Goal: Task Accomplishment & Management: Use online tool/utility

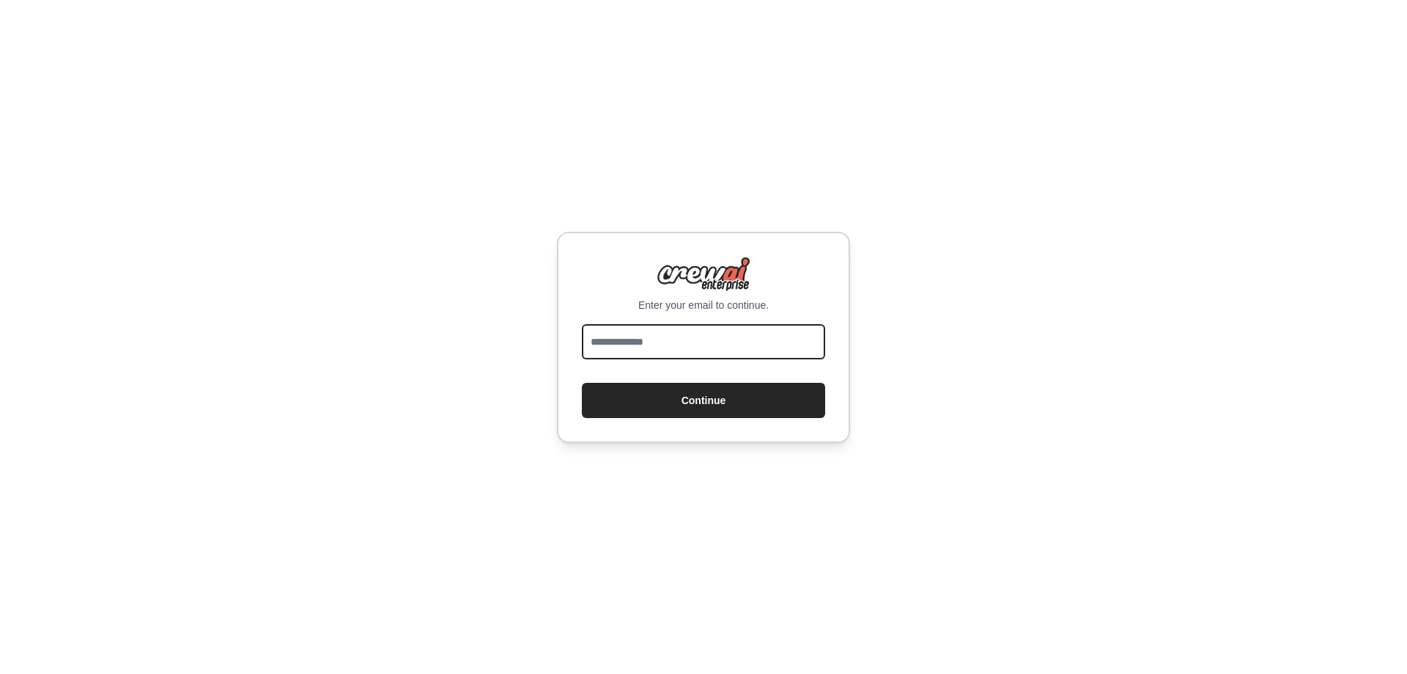
drag, startPoint x: 0, startPoint y: 0, endPoint x: 685, endPoint y: 344, distance: 766.1
click at [685, 344] on input "email" at bounding box center [703, 341] width 243 height 35
type input "**********"
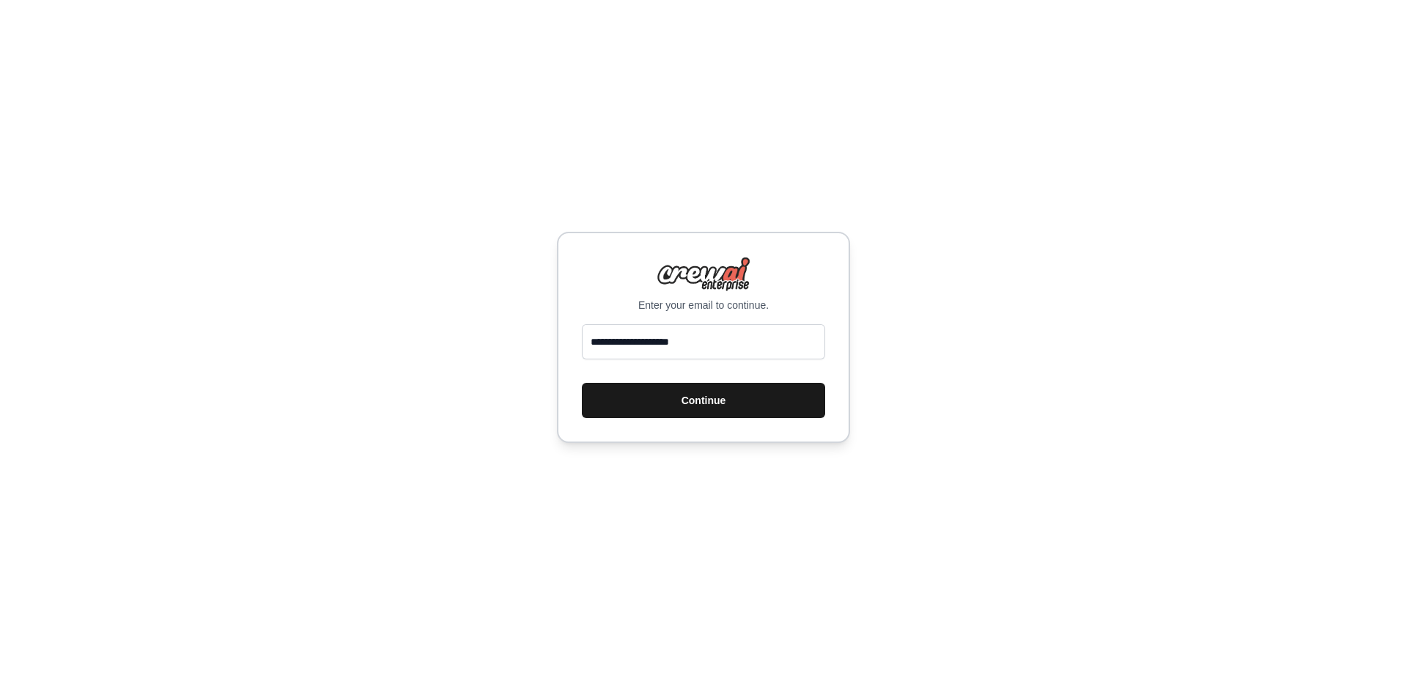
click at [700, 394] on button "Continue" at bounding box center [703, 400] width 243 height 35
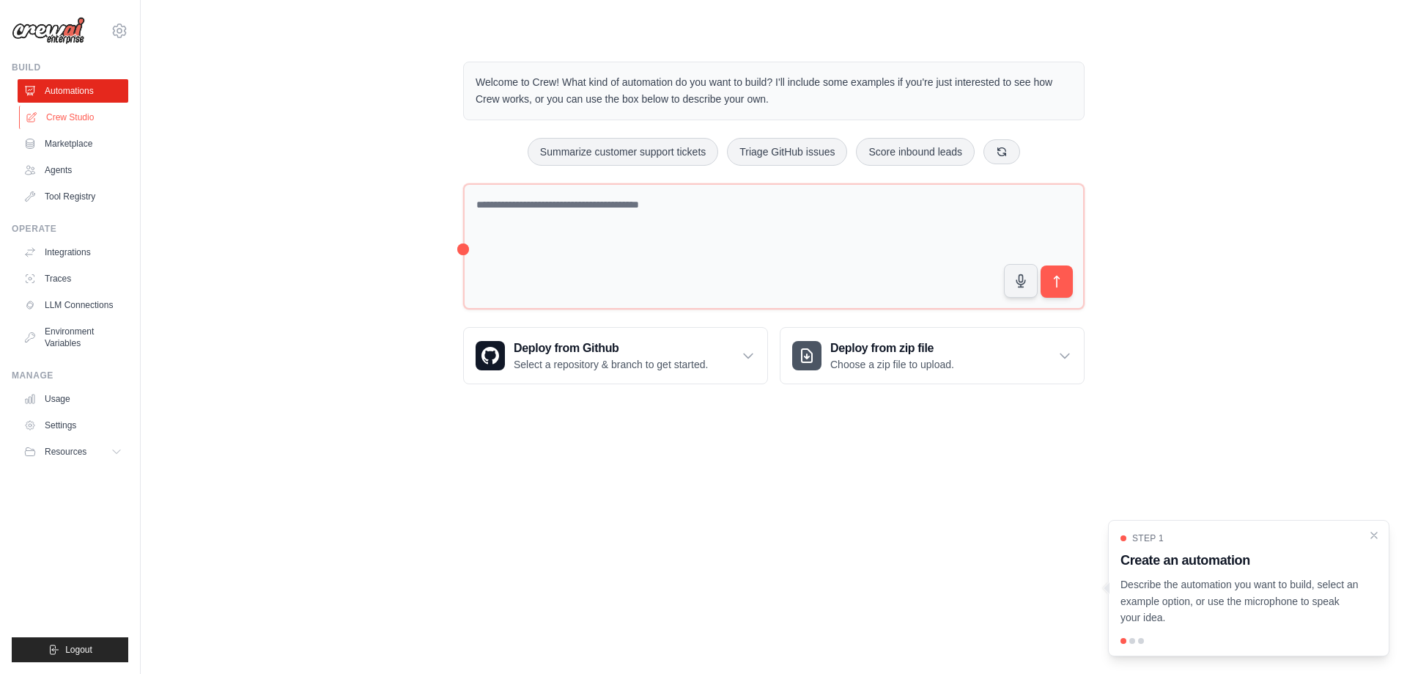
click at [73, 118] on link "Crew Studio" at bounding box center [74, 117] width 111 height 23
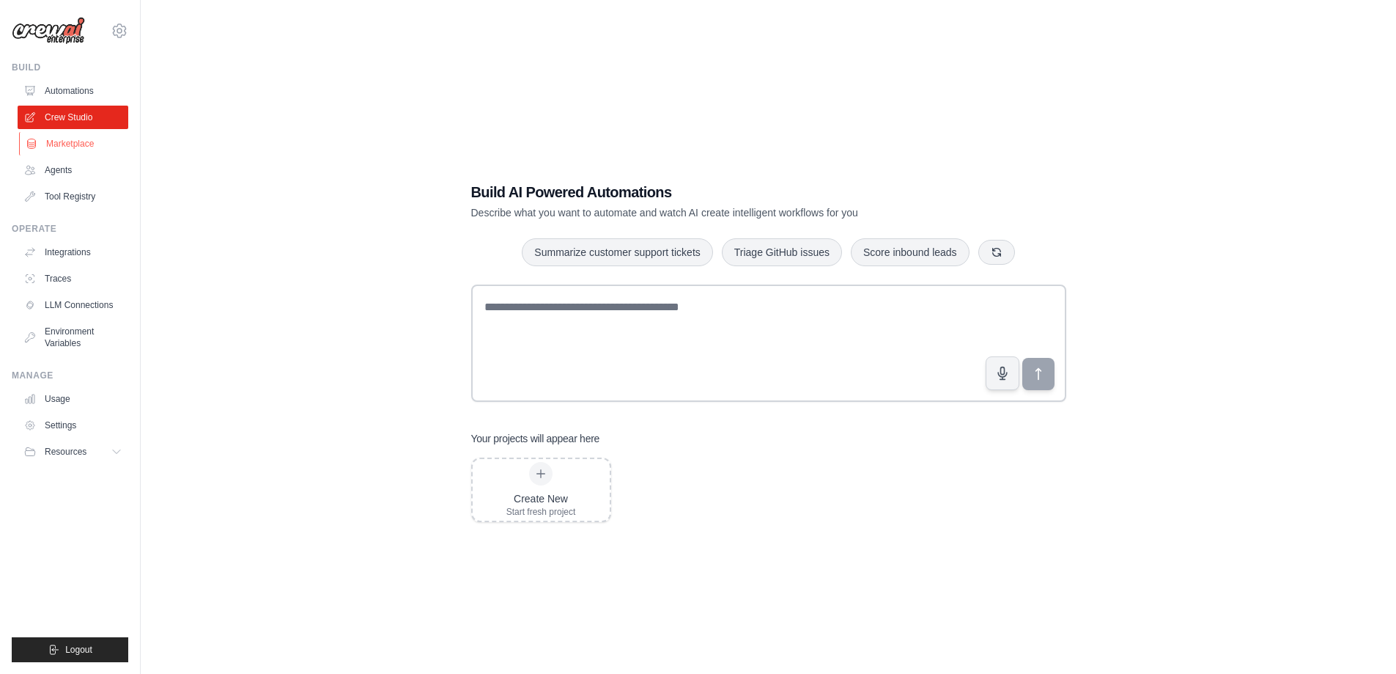
click at [65, 142] on link "Marketplace" at bounding box center [74, 143] width 111 height 23
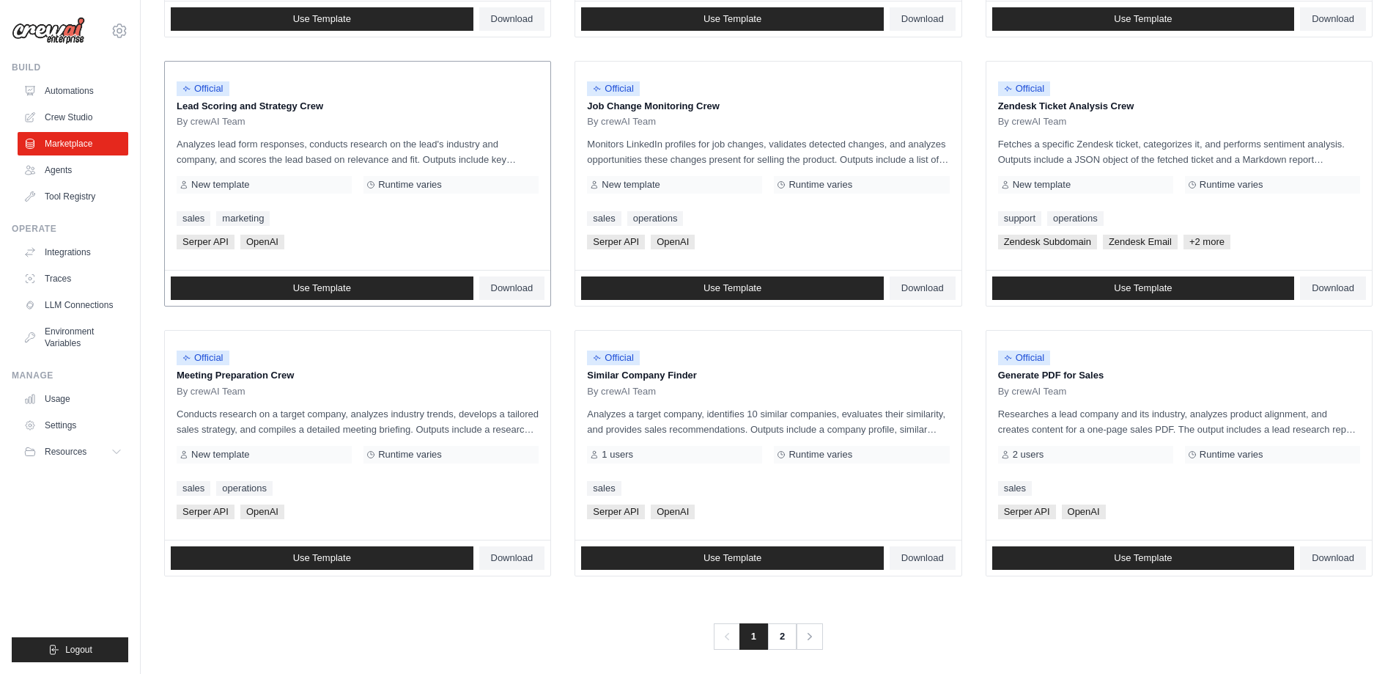
scroll to position [685, 0]
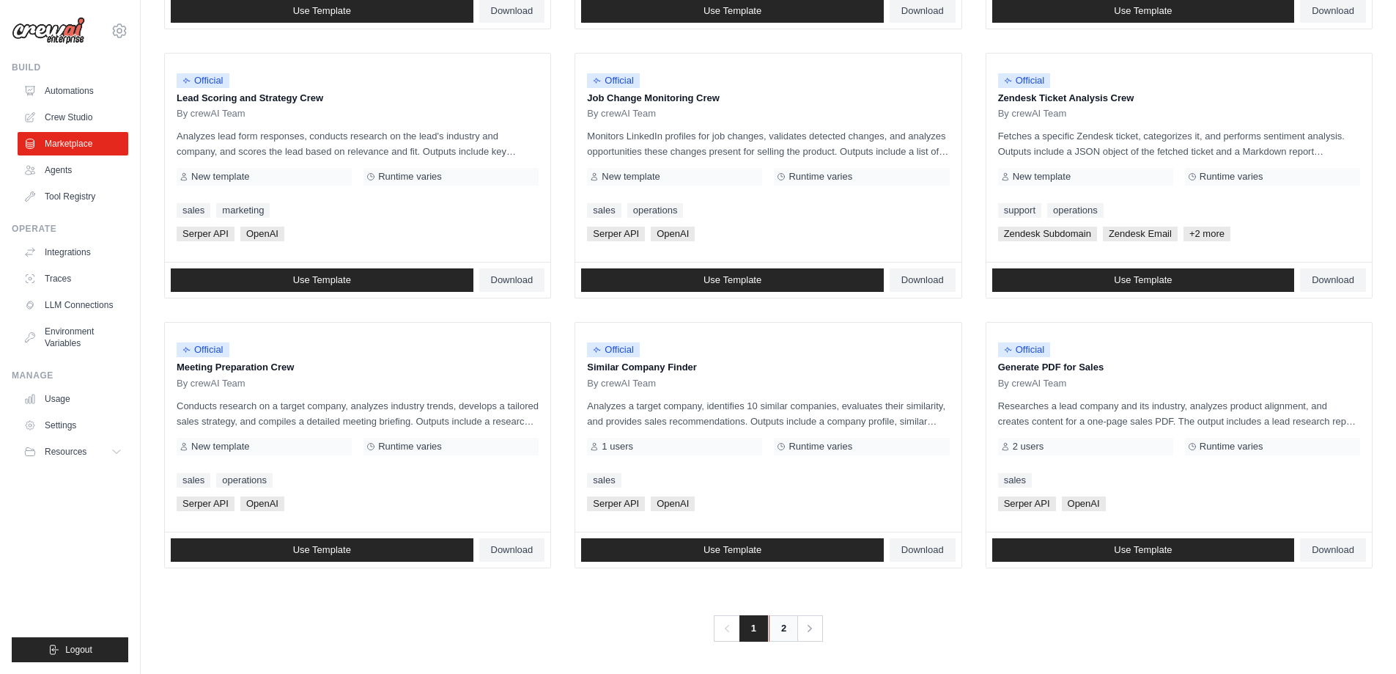
click at [778, 631] on link "2" at bounding box center [783, 628] width 29 height 26
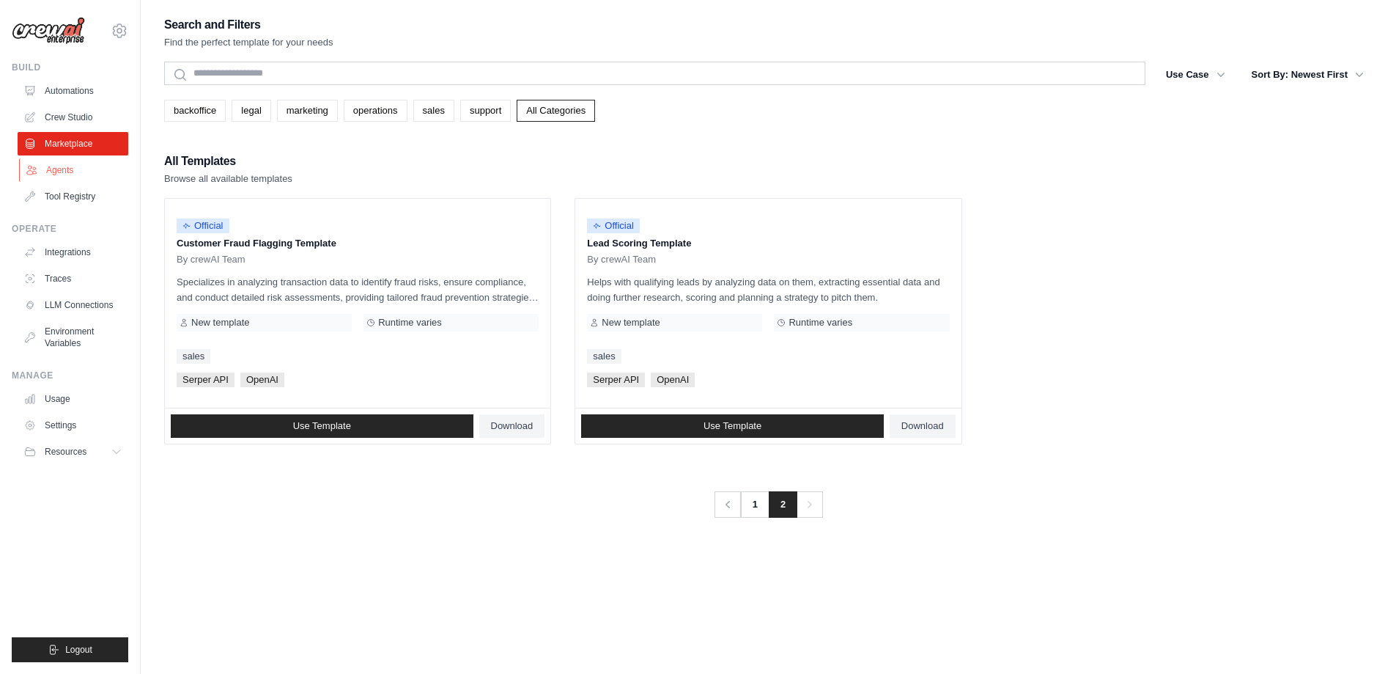
click at [65, 168] on link "Agents" at bounding box center [74, 169] width 111 height 23
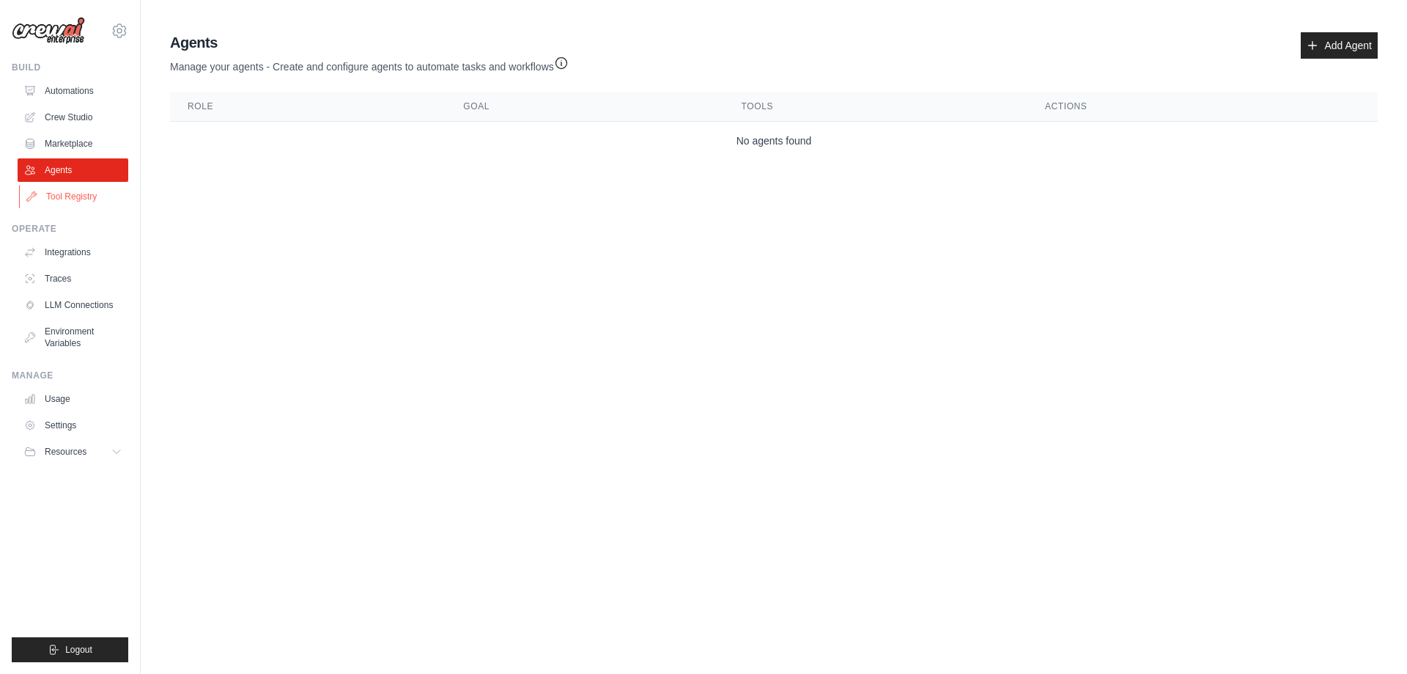
click at [89, 190] on link "Tool Registry" at bounding box center [74, 196] width 111 height 23
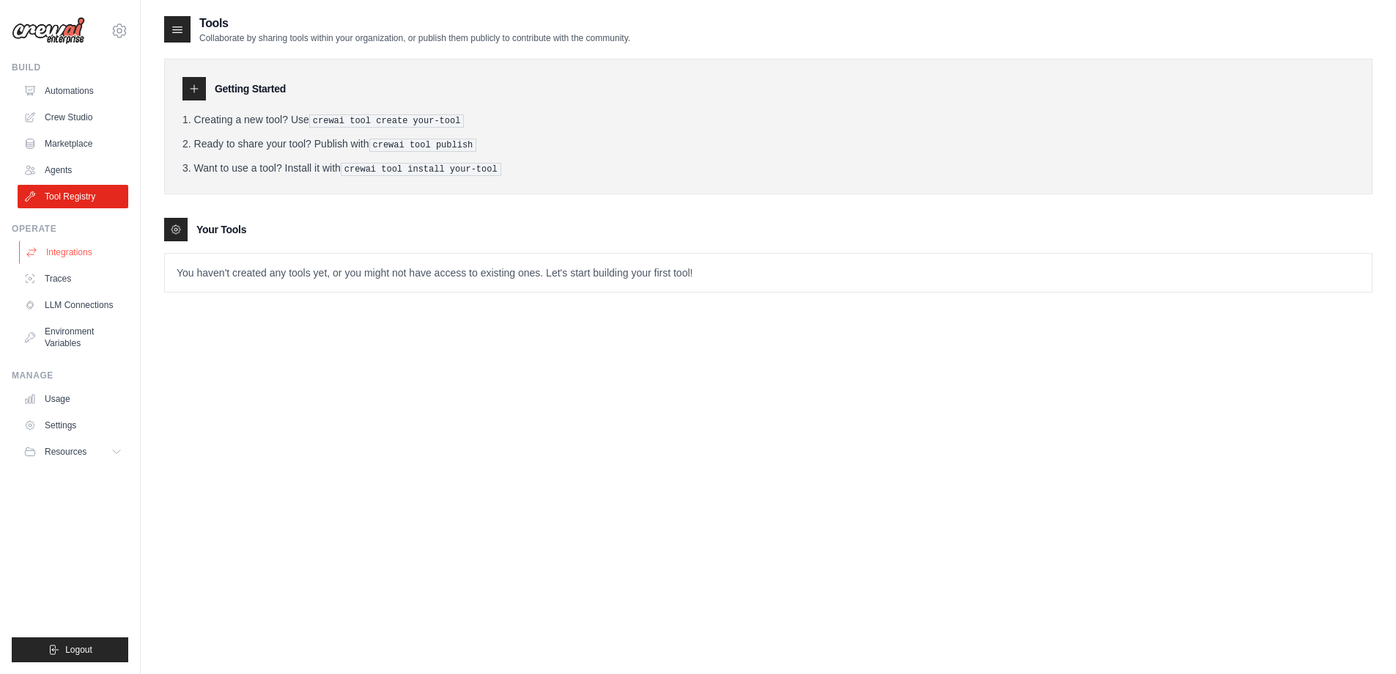
click at [69, 257] on link "Integrations" at bounding box center [74, 251] width 111 height 23
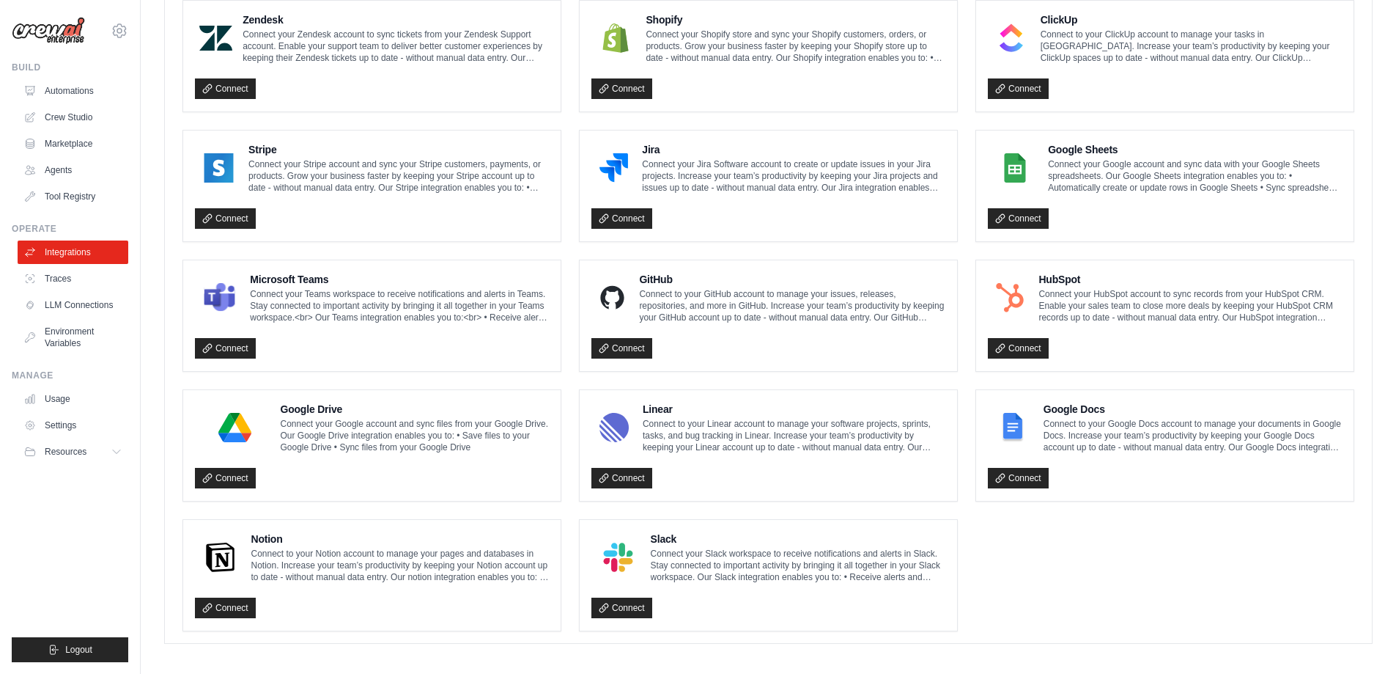
scroll to position [705, 0]
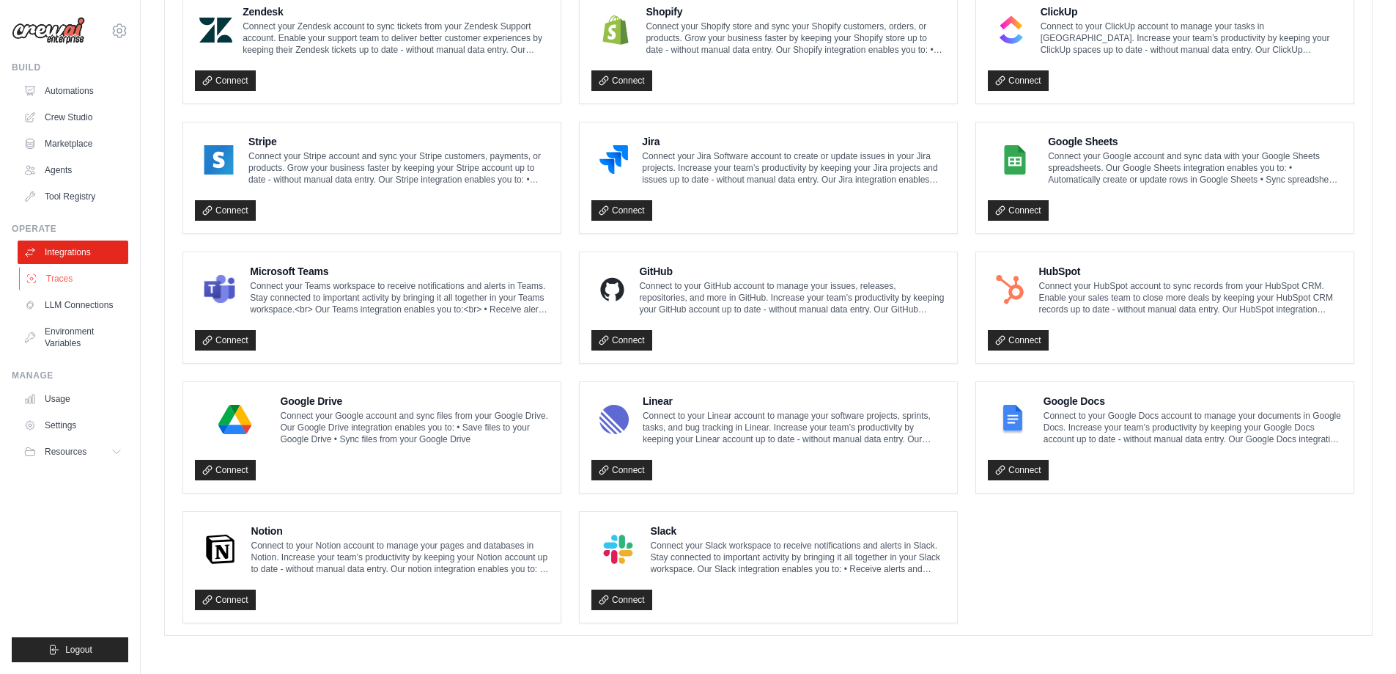
click at [62, 282] on link "Traces" at bounding box center [74, 278] width 111 height 23
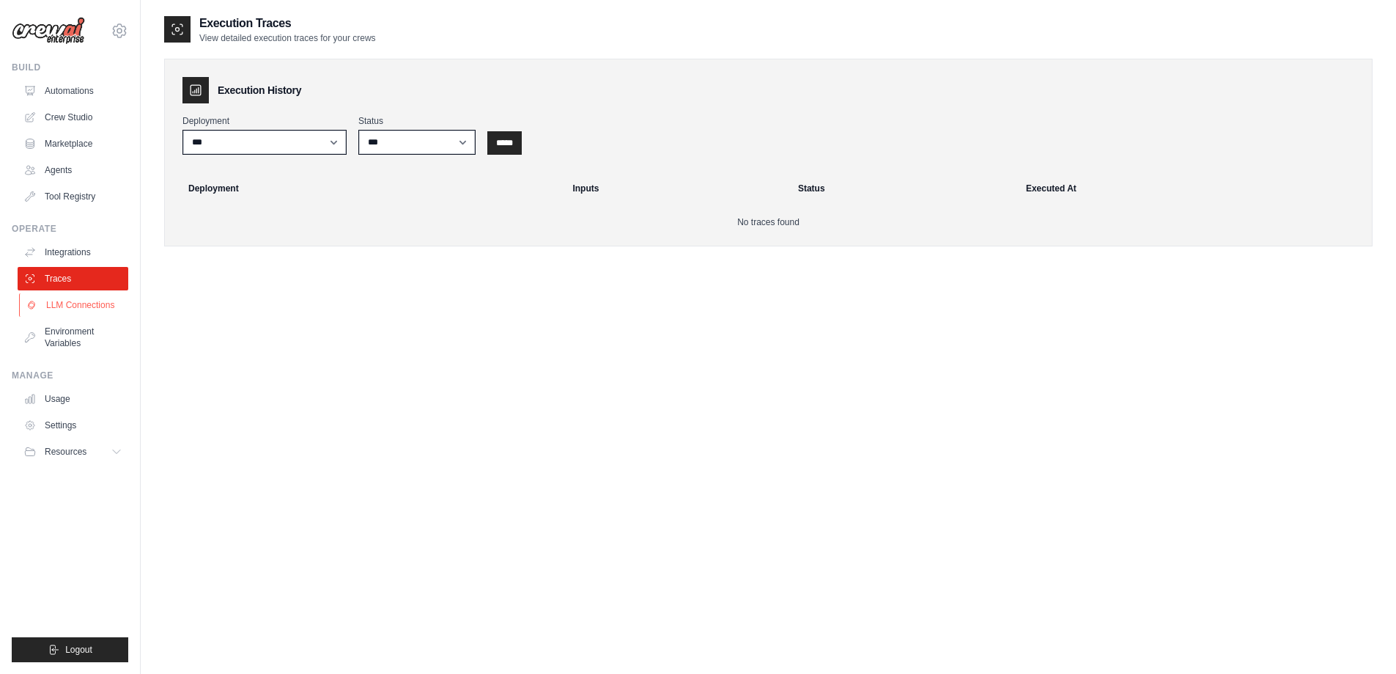
click at [86, 310] on link "LLM Connections" at bounding box center [74, 304] width 111 height 23
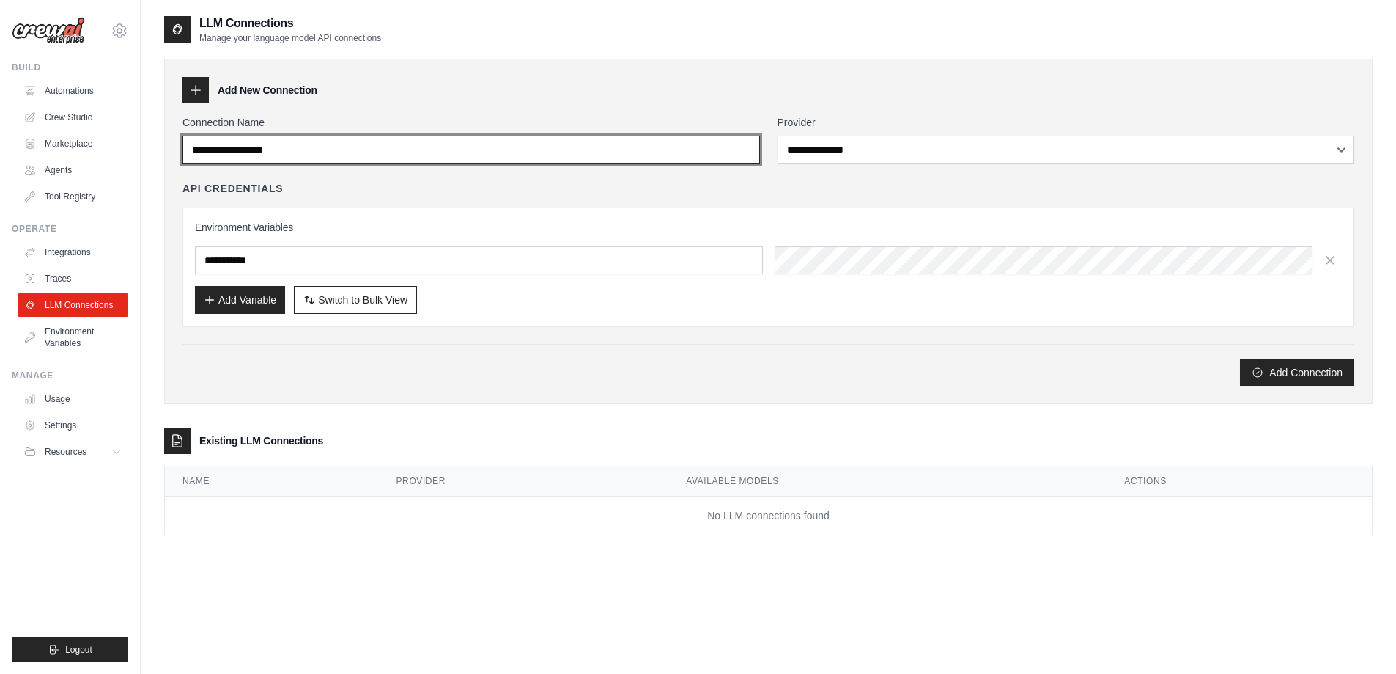
click at [381, 155] on input "Connection Name" at bounding box center [472, 150] width 578 height 28
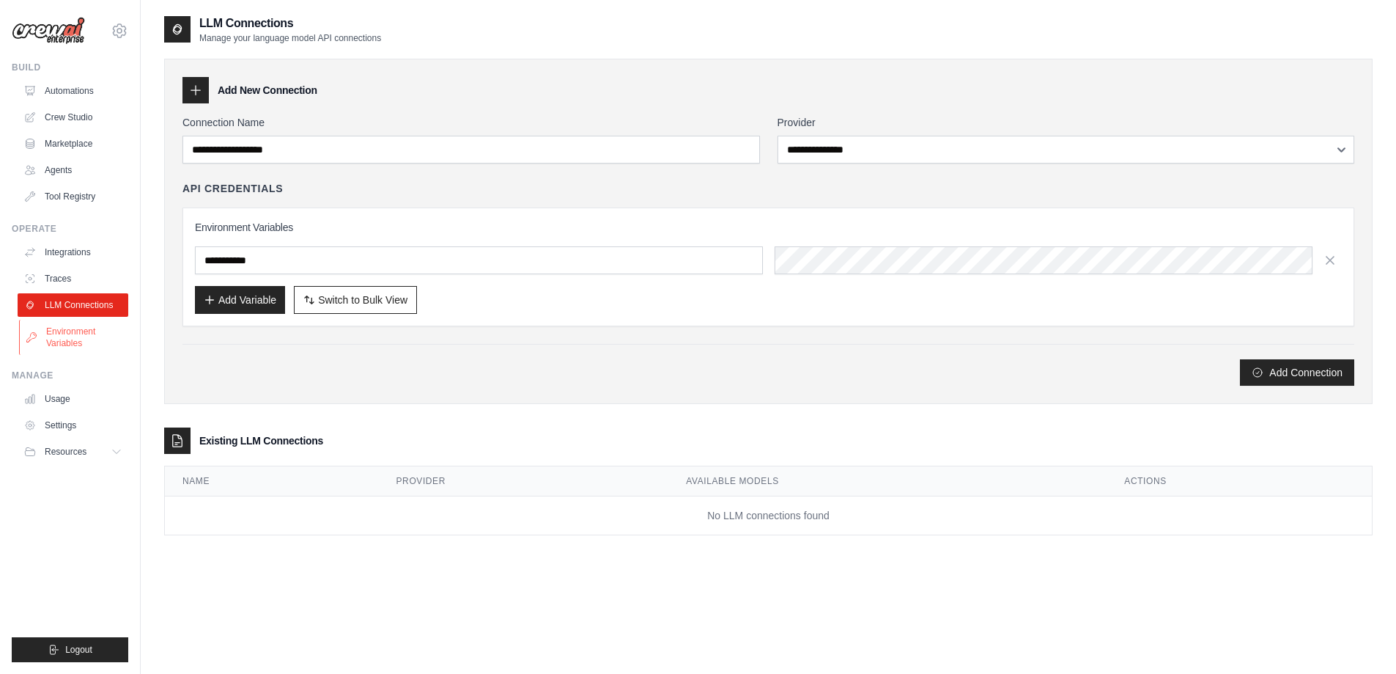
click at [73, 336] on link "Environment Variables" at bounding box center [74, 337] width 111 height 35
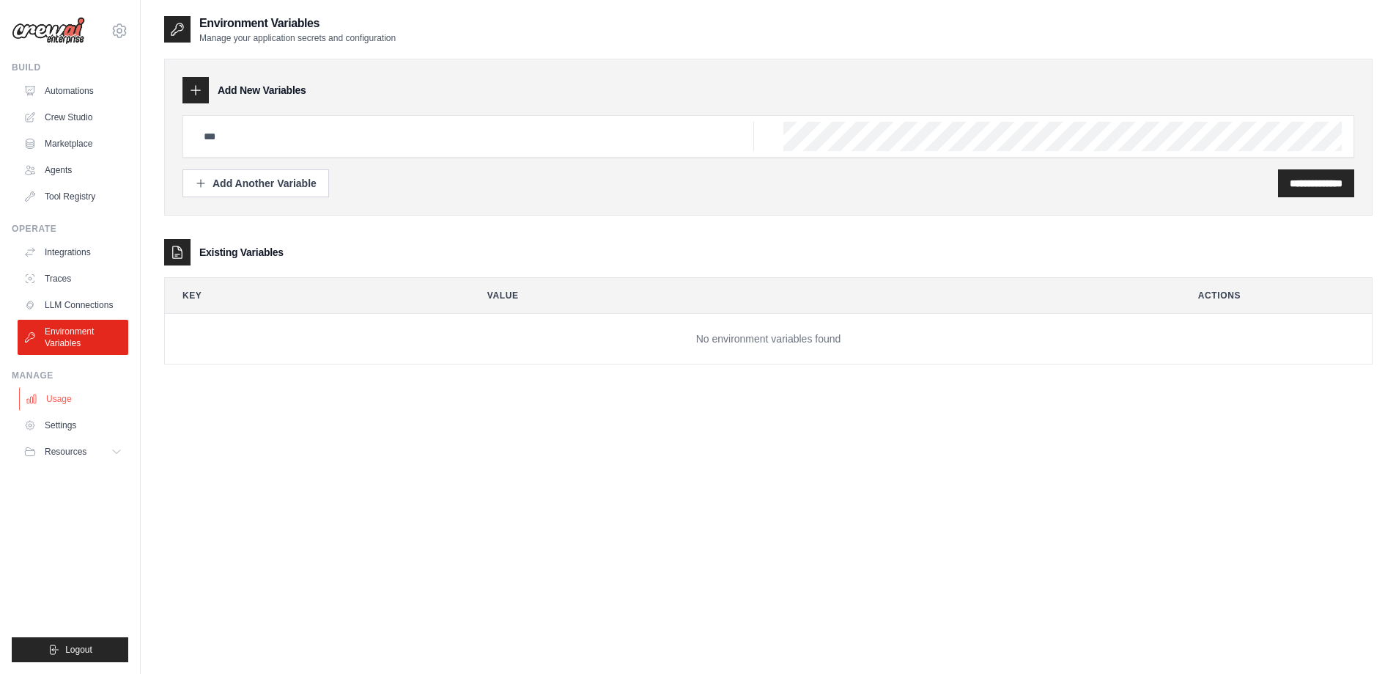
click at [68, 396] on link "Usage" at bounding box center [74, 398] width 111 height 23
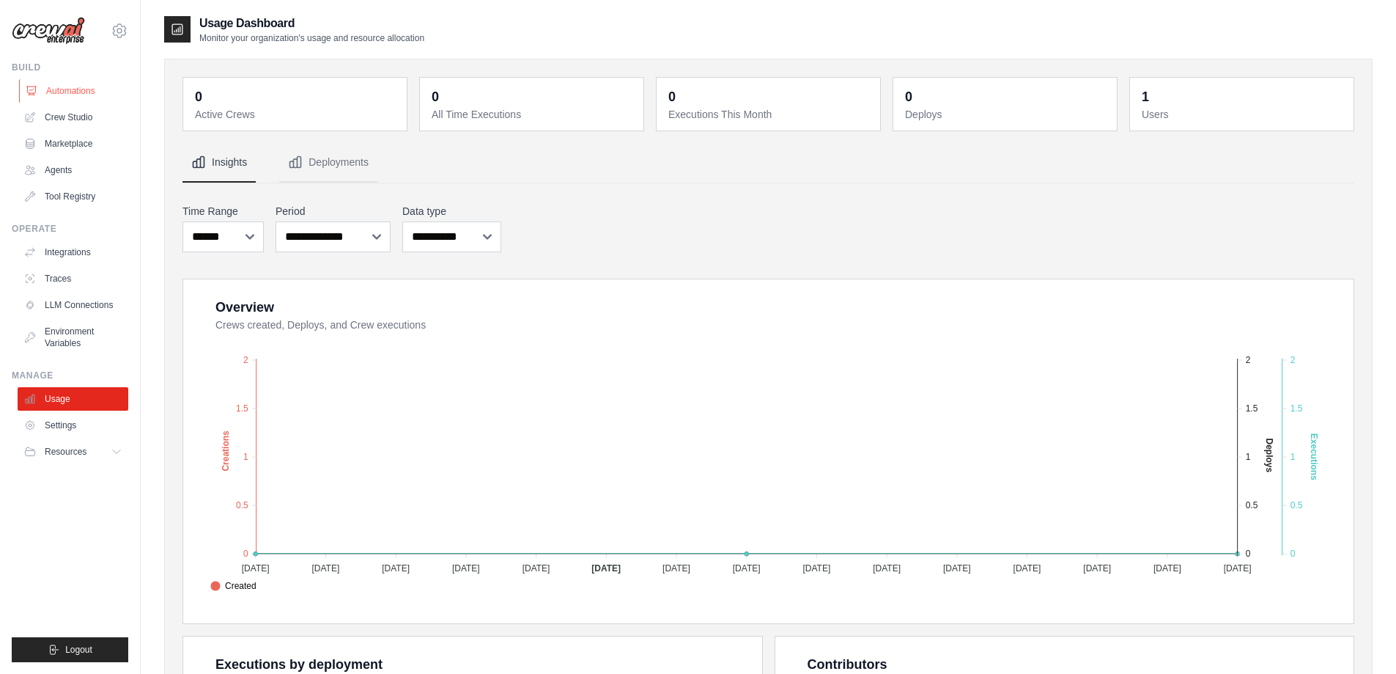
click at [59, 86] on link "Automations" at bounding box center [74, 90] width 111 height 23
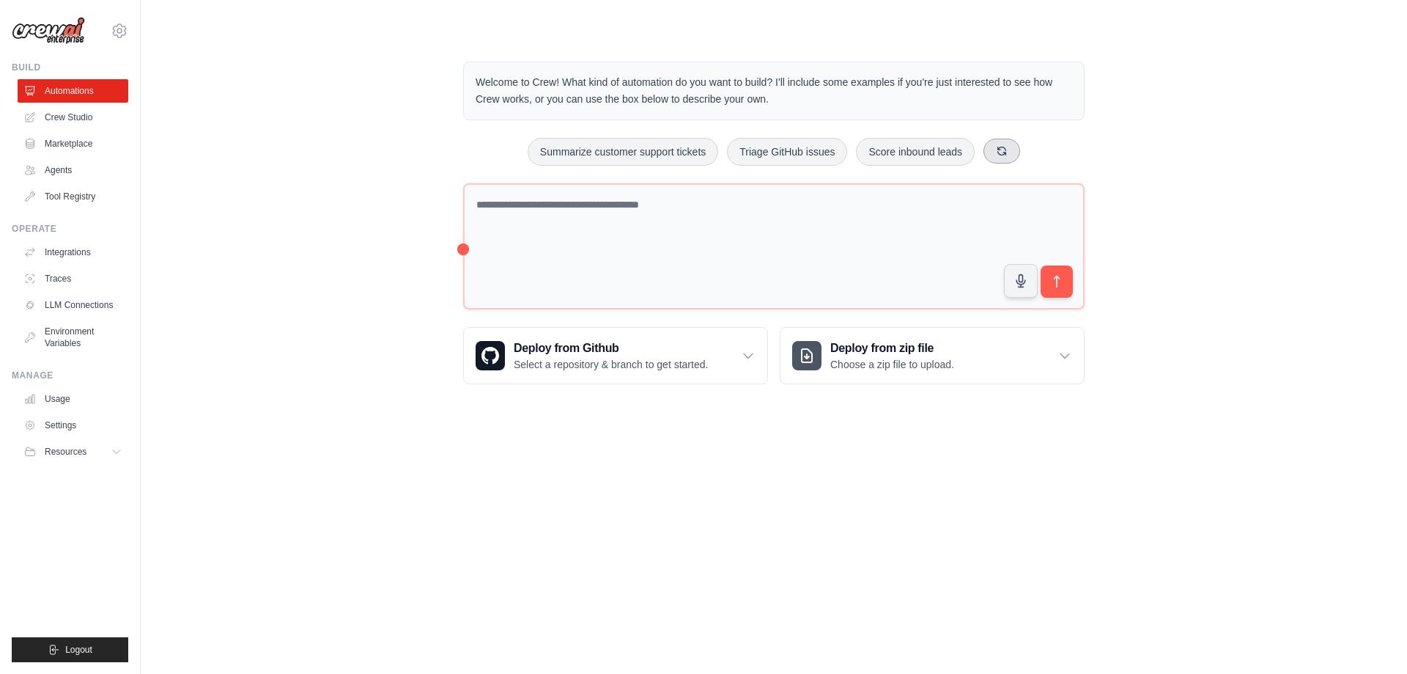
click at [1005, 150] on icon at bounding box center [1002, 151] width 12 height 12
click at [927, 150] on button "Automate social media posting" at bounding box center [904, 152] width 165 height 28
click at [1057, 276] on icon "submit" at bounding box center [1057, 282] width 5 height 12
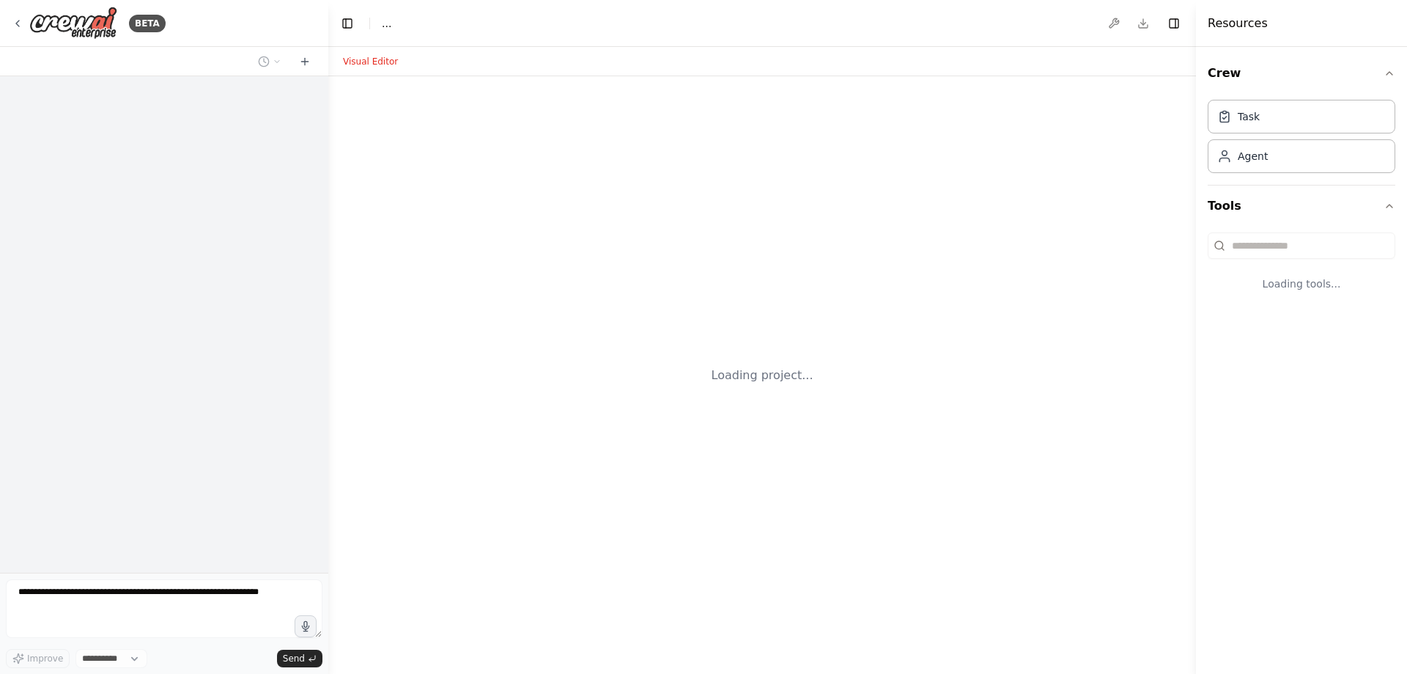
select select "****"
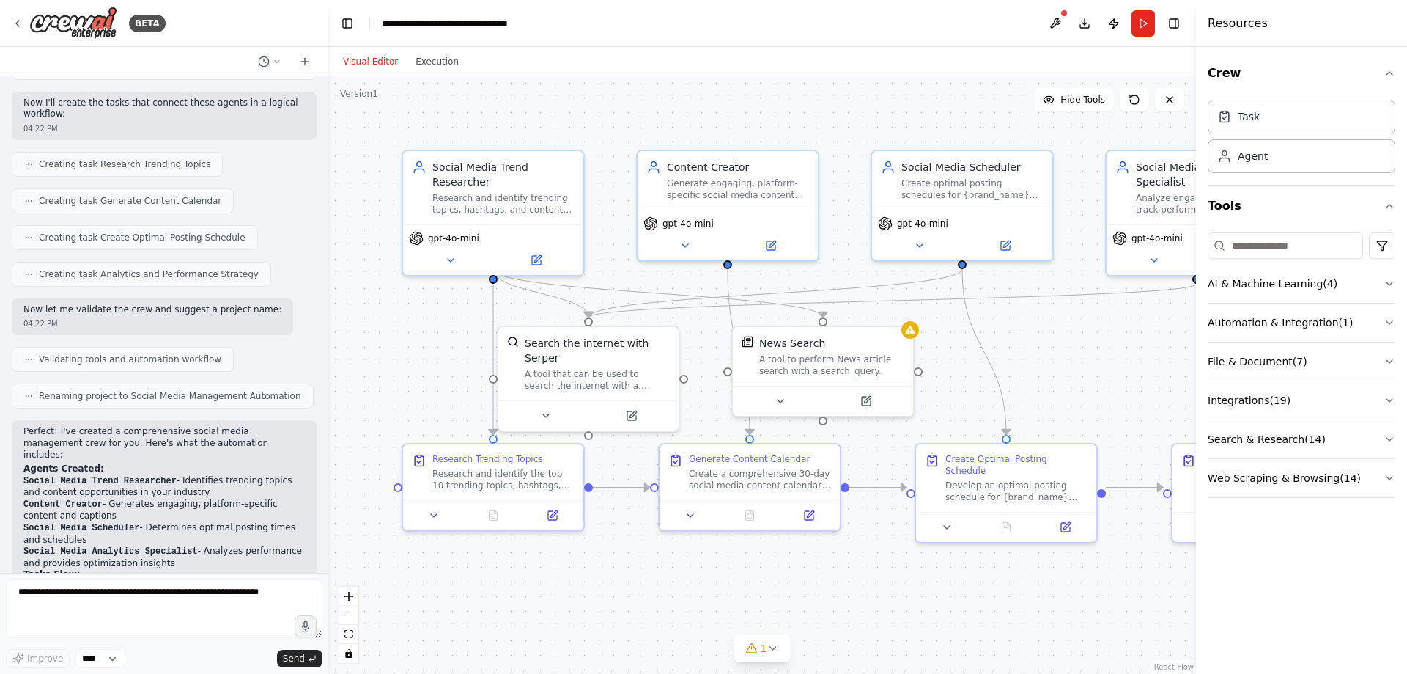
scroll to position [678, 0]
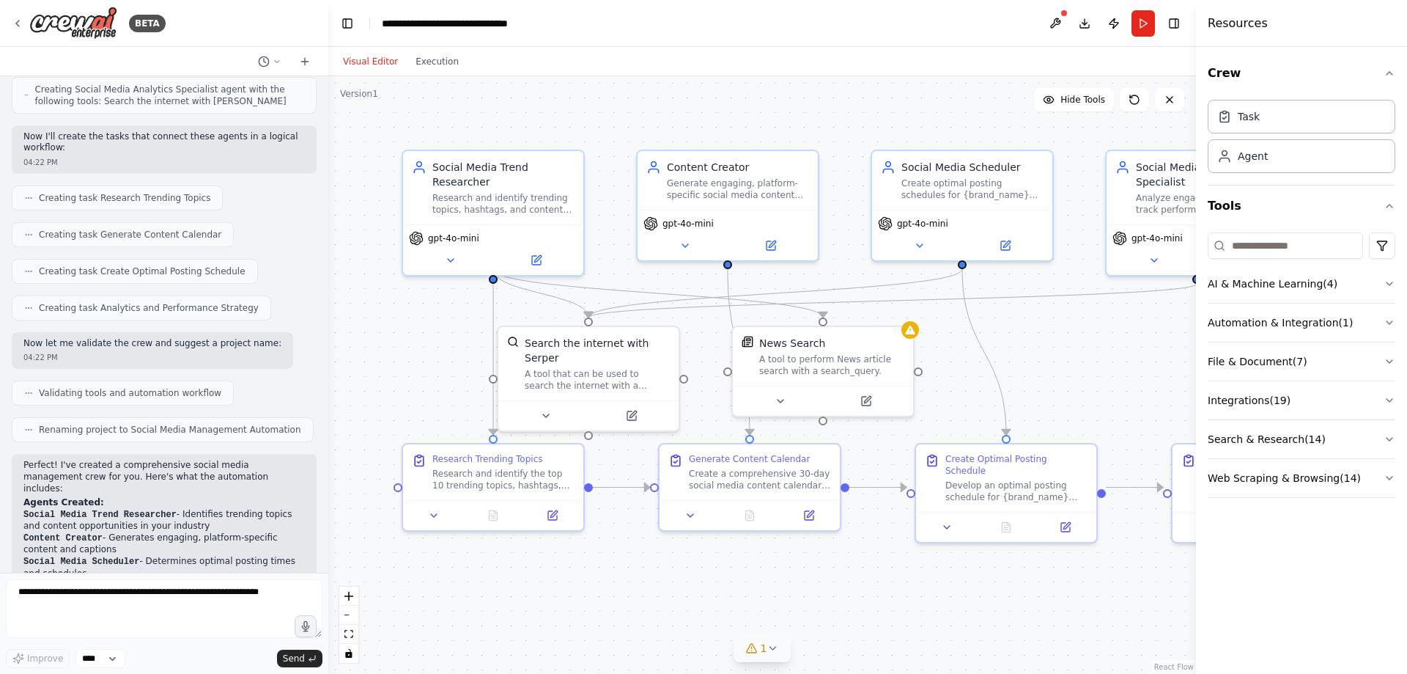
click at [776, 649] on icon at bounding box center [773, 648] width 12 height 12
click at [1062, 627] on div ".deletable-edge-delete-btn { width: 20px; height: 20px; border: 0px solid #ffff…" at bounding box center [762, 374] width 868 height 597
click at [956, 577] on icon at bounding box center [962, 571] width 12 height 12
click at [1392, 68] on icon "button" at bounding box center [1390, 73] width 12 height 12
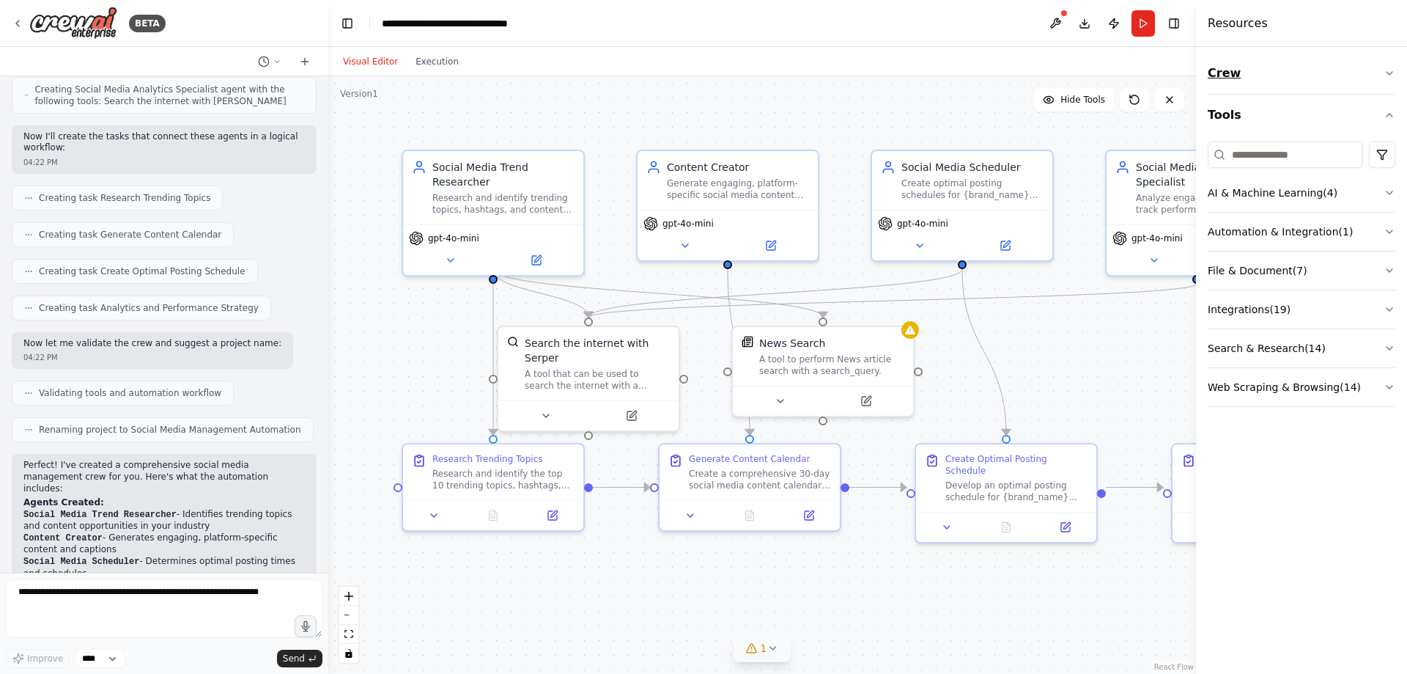
click at [1392, 68] on icon "button" at bounding box center [1390, 73] width 12 height 12
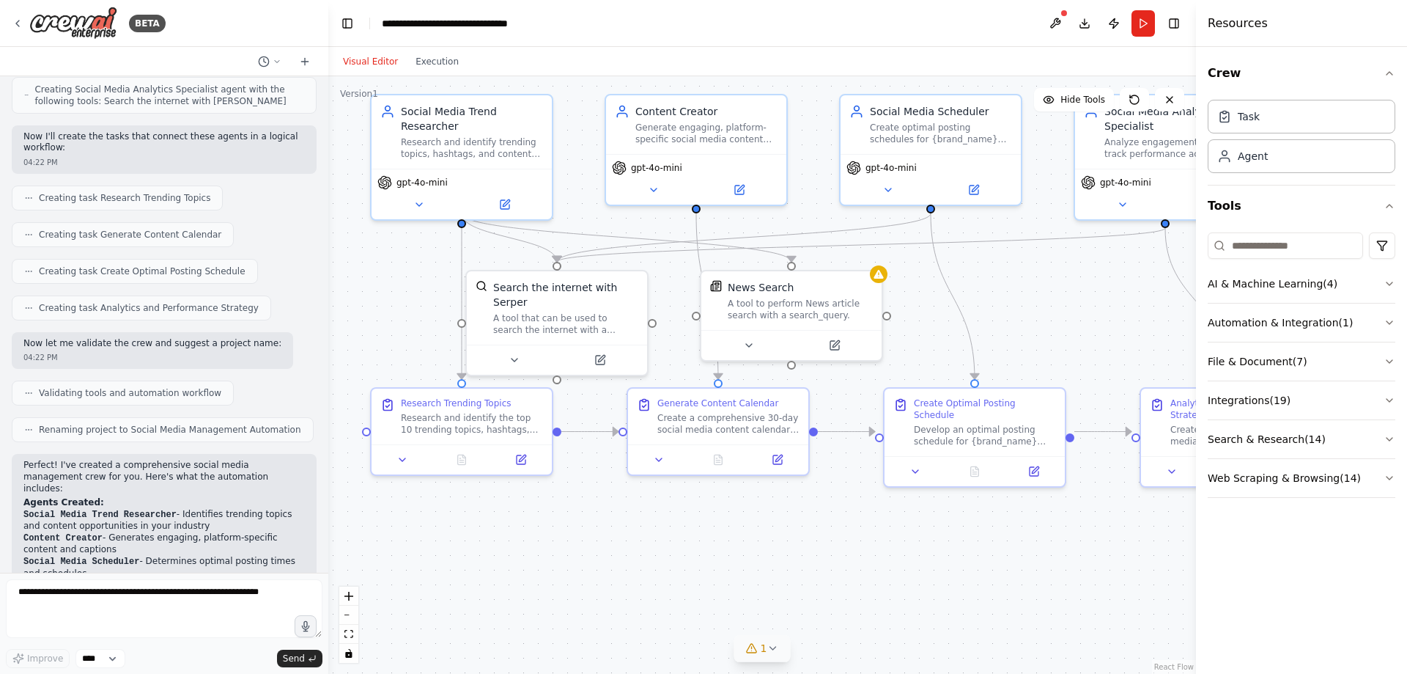
drag, startPoint x: 854, startPoint y: 600, endPoint x: 817, endPoint y: 545, distance: 67.1
click at [822, 545] on div ".deletable-edge-delete-btn { width: 20px; height: 20px; border: 0px solid #ffff…" at bounding box center [762, 374] width 868 height 597
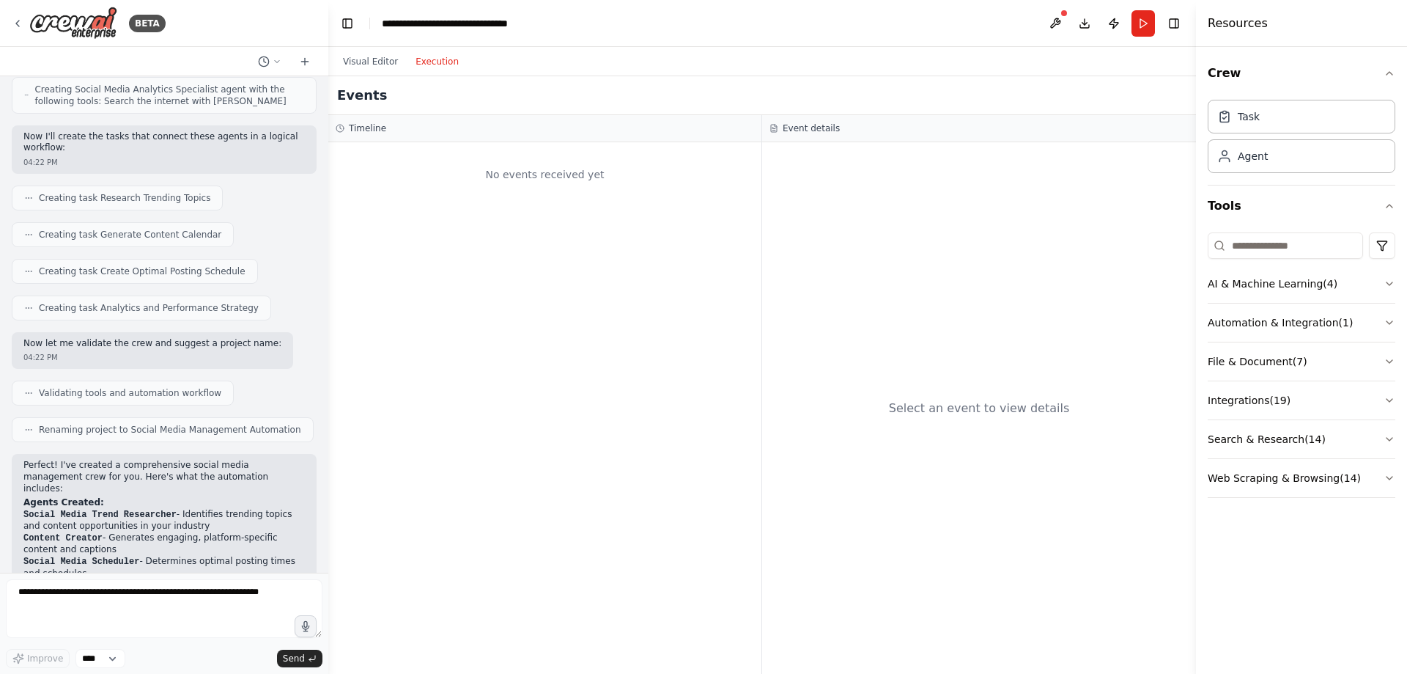
click at [435, 68] on button "Execution" at bounding box center [437, 62] width 61 height 18
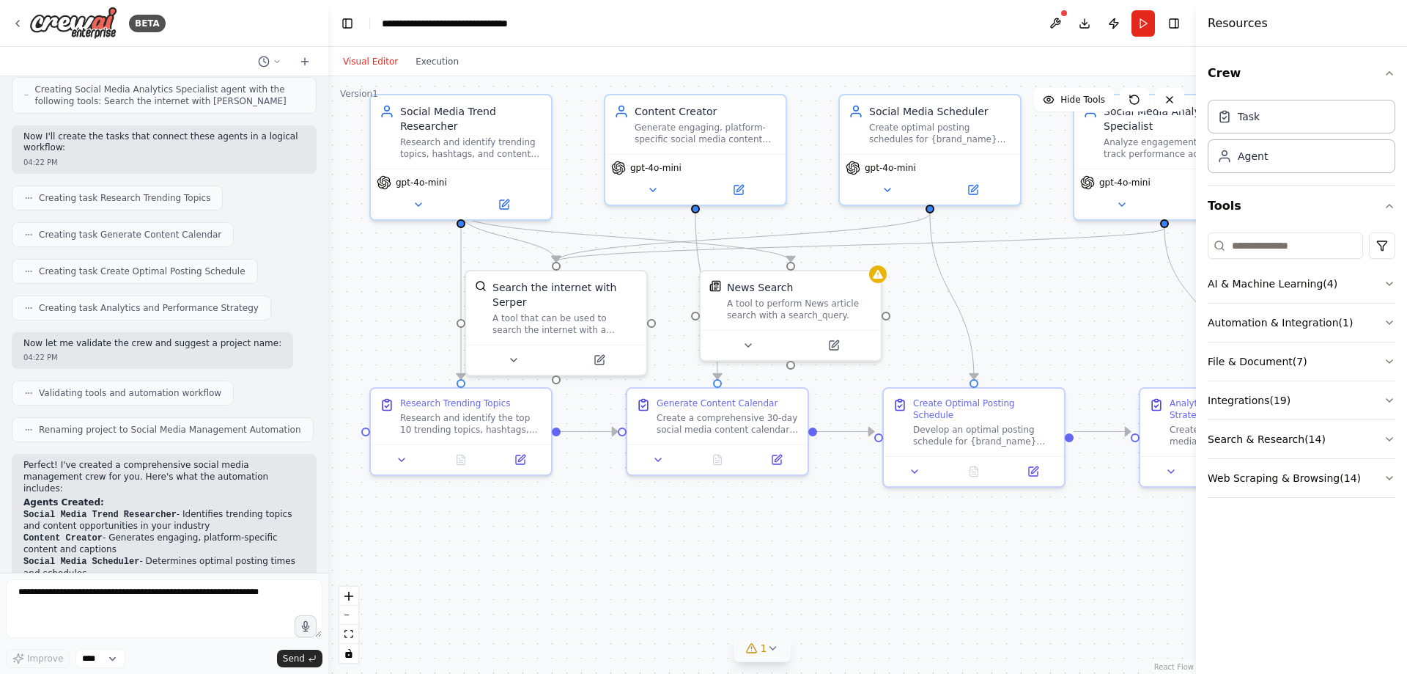
click at [372, 62] on button "Visual Editor" at bounding box center [370, 62] width 73 height 18
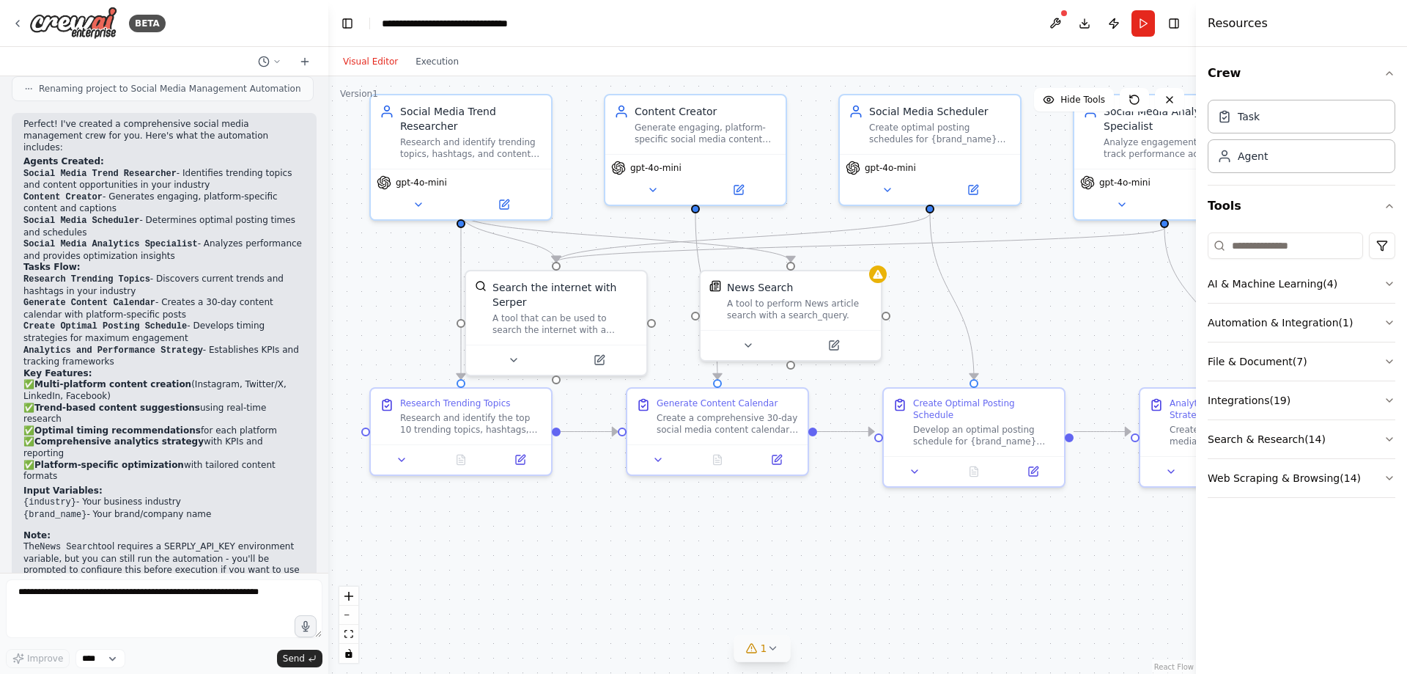
scroll to position [1045, 0]
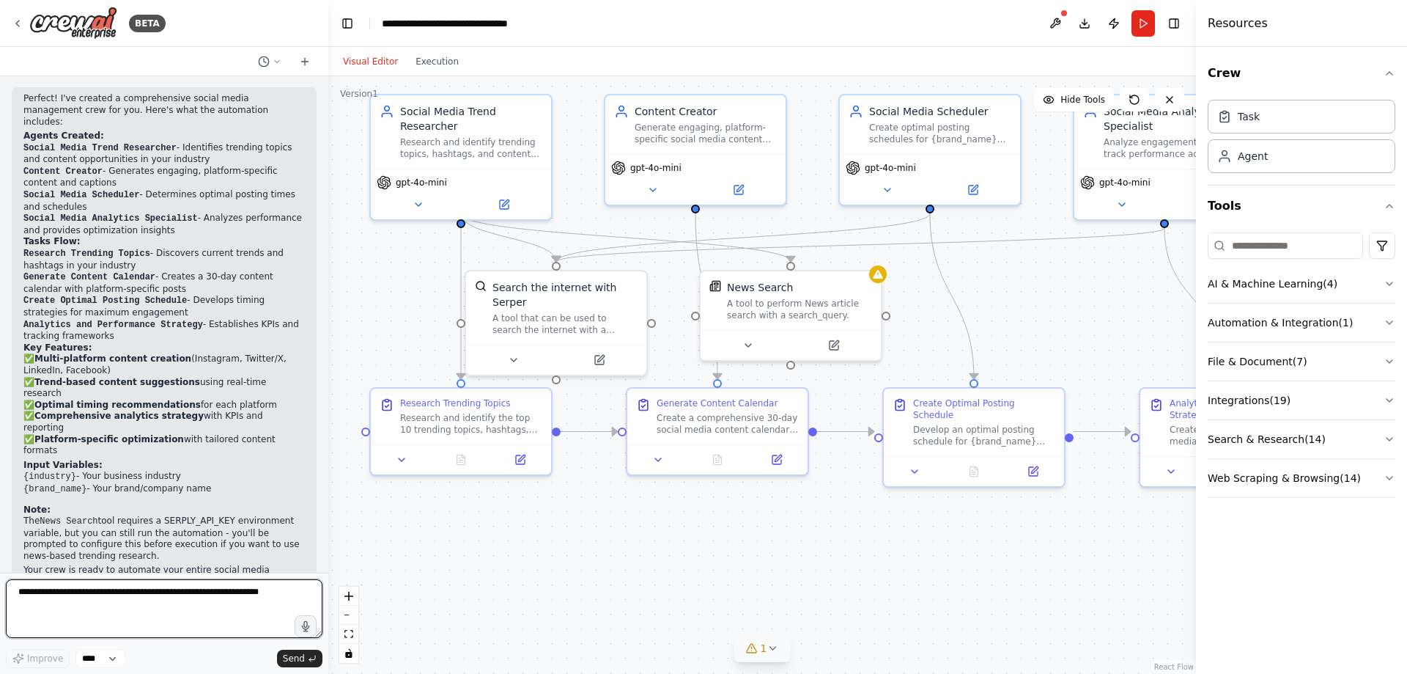
click at [193, 611] on textarea at bounding box center [164, 608] width 317 height 59
click at [258, 596] on textarea at bounding box center [164, 608] width 317 height 59
type textarea "**********"
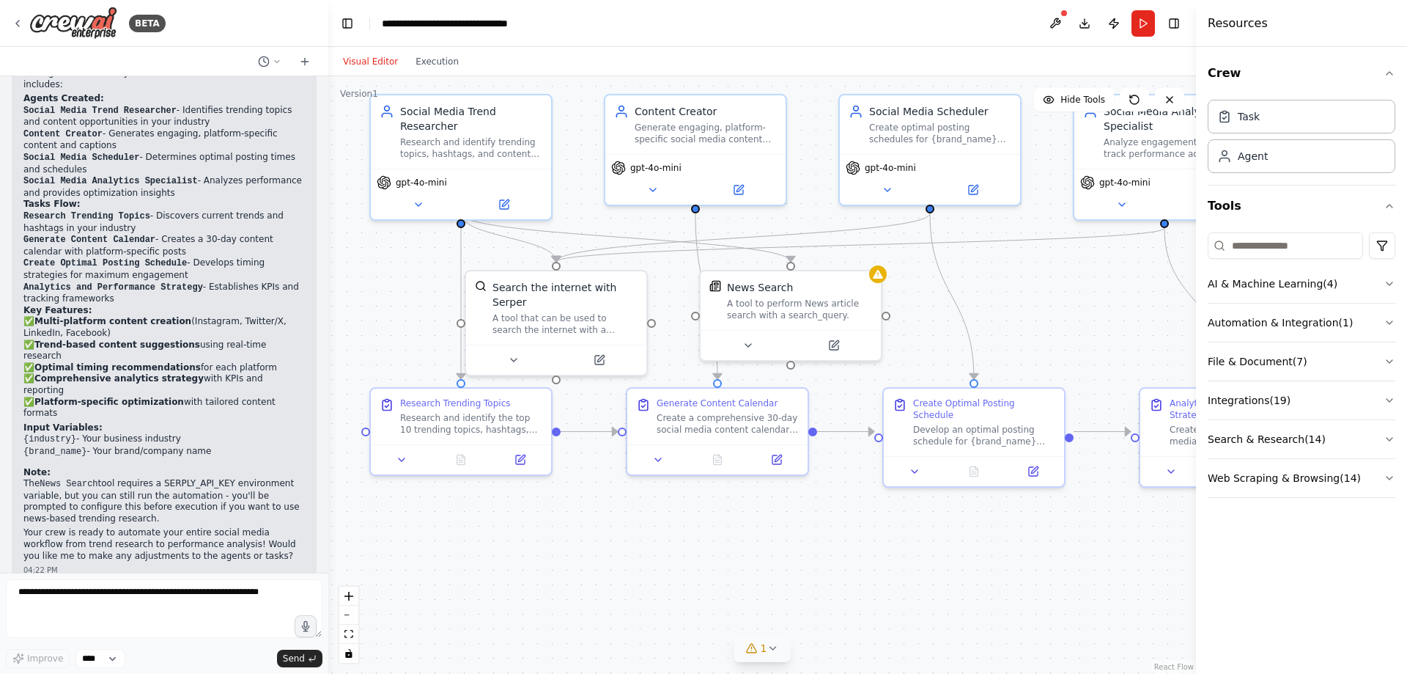
scroll to position [1131, 0]
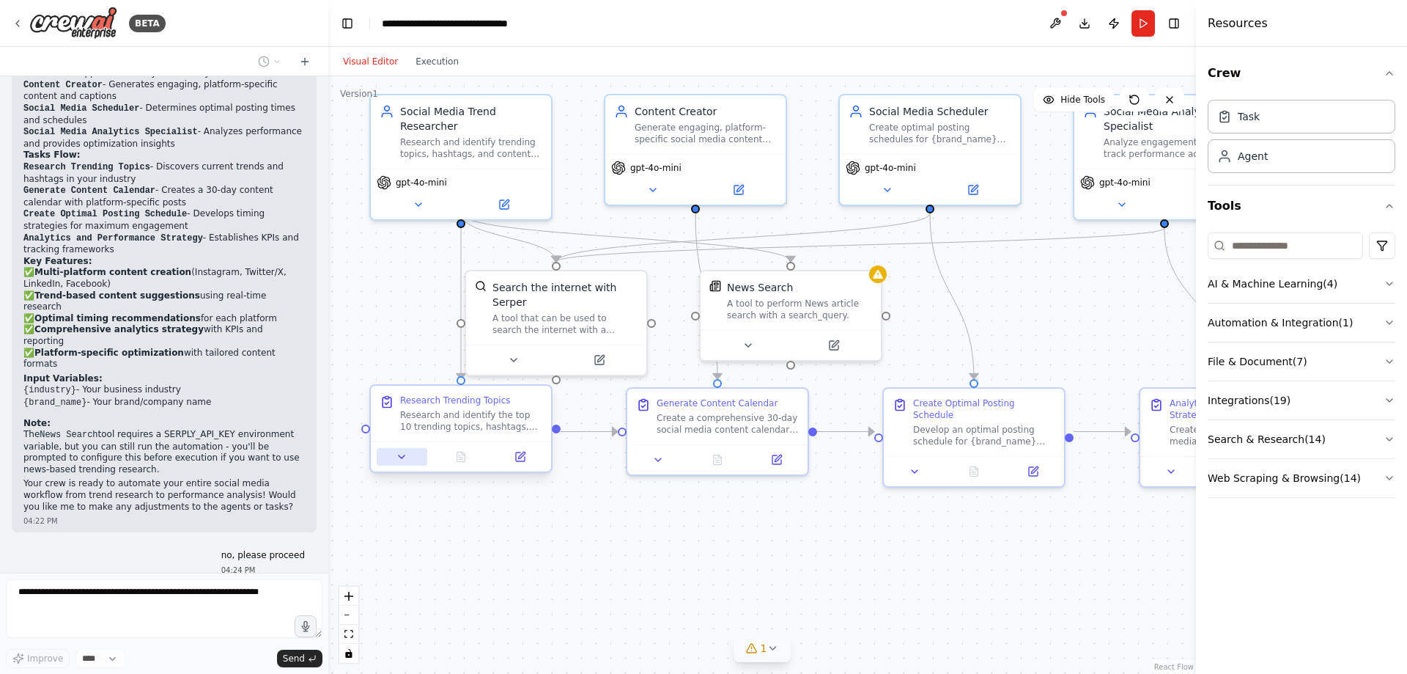
click at [405, 458] on icon at bounding box center [402, 457] width 12 height 12
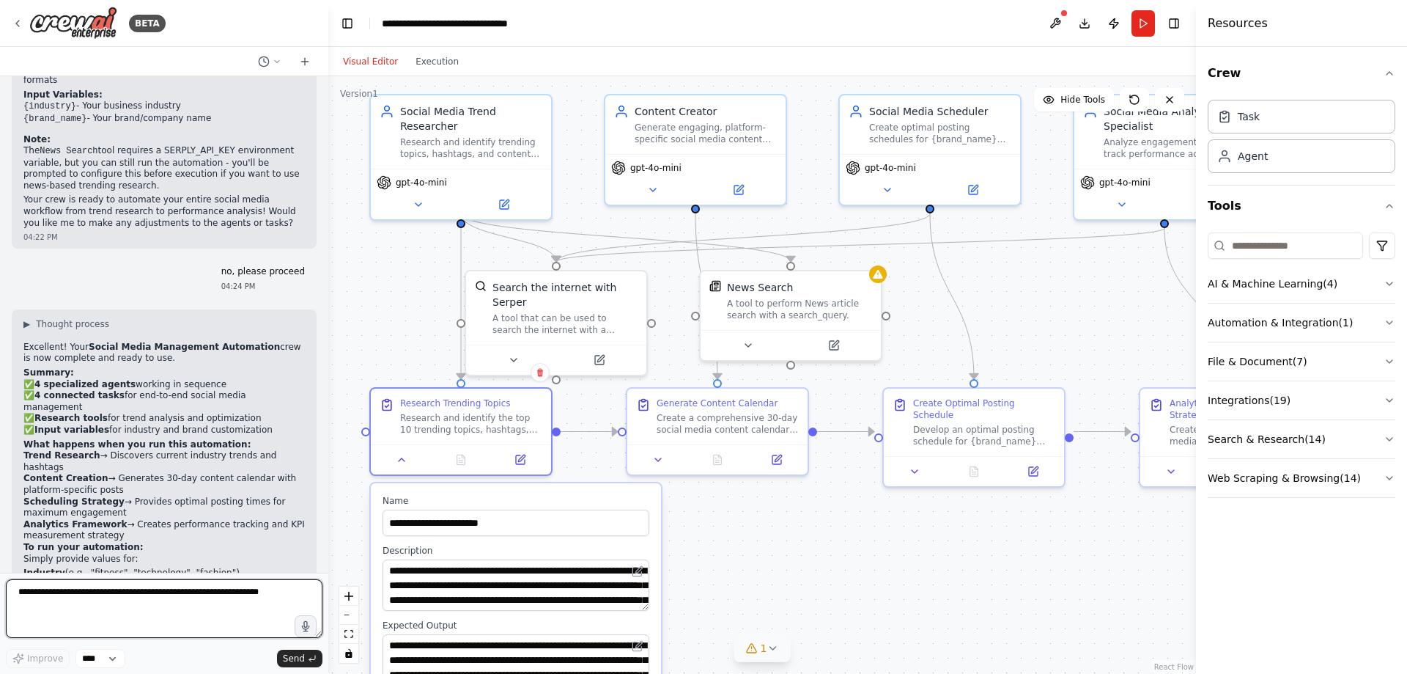
scroll to position [1440, 0]
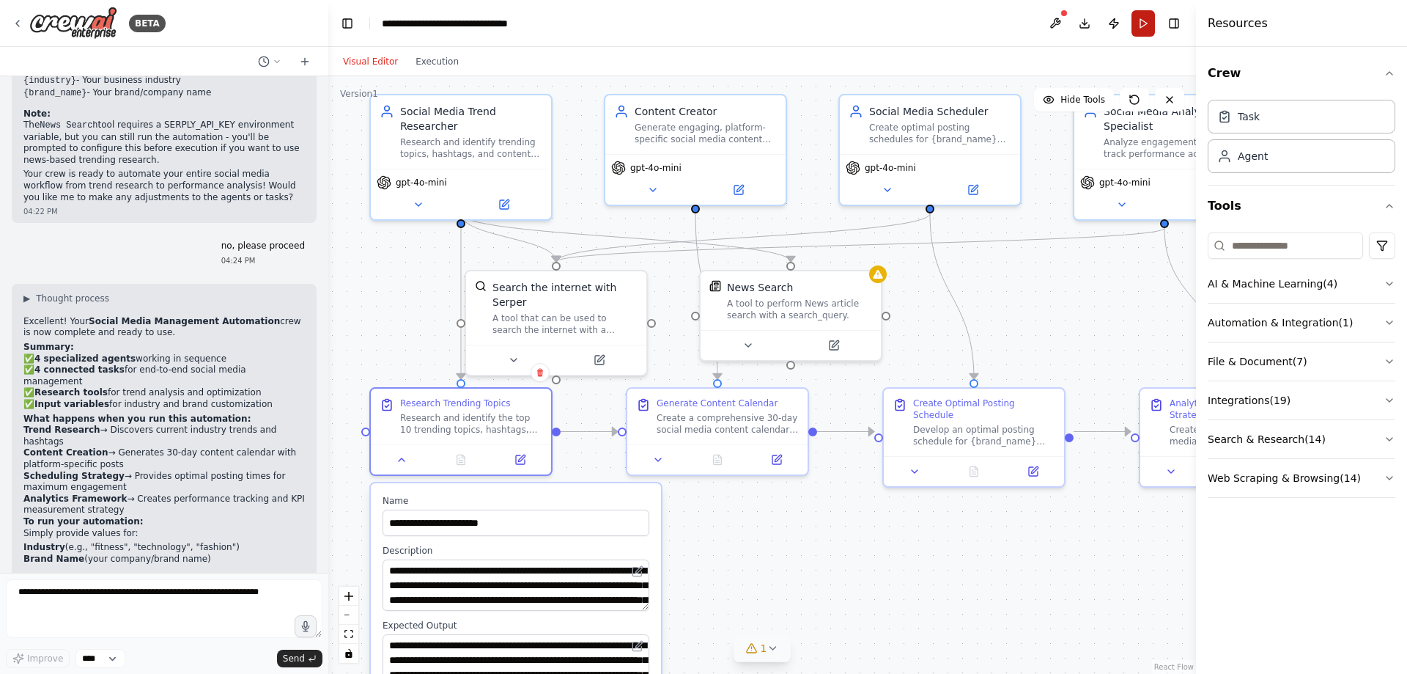
click at [1145, 21] on button "Run" at bounding box center [1143, 23] width 23 height 26
